Goal: Task Accomplishment & Management: Use online tool/utility

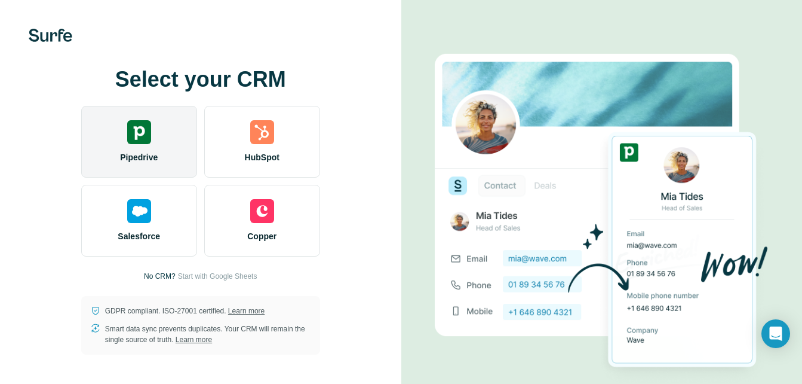
click at [133, 134] on img at bounding box center [139, 132] width 24 height 24
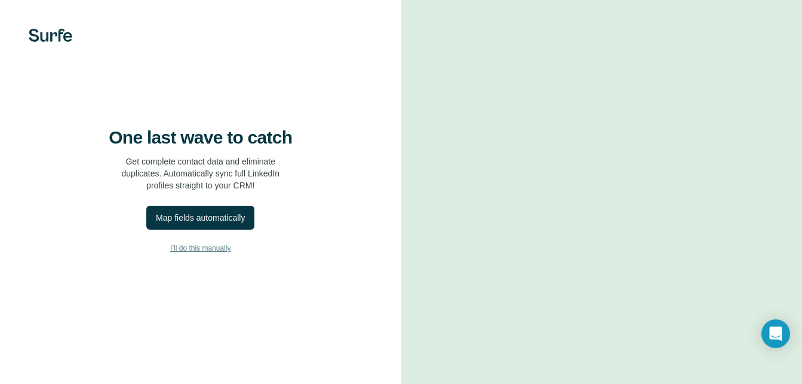
click at [210, 253] on span "I’ll do this manually" at bounding box center [200, 248] width 60 height 11
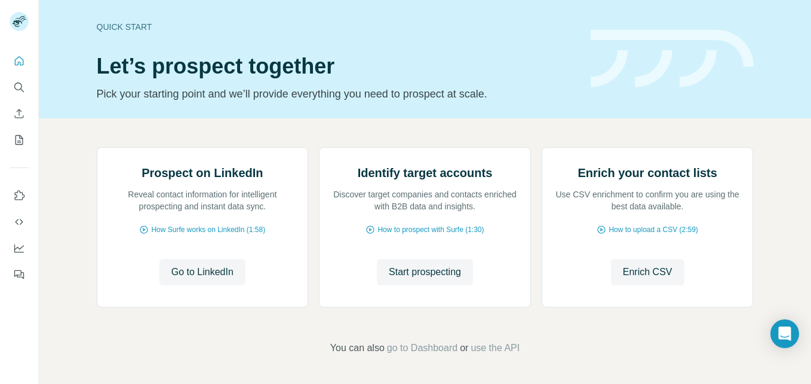
scroll to position [89, 0]
click at [200, 279] on span "Go to LinkedIn" at bounding box center [202, 272] width 62 height 14
